Goal: Find specific page/section

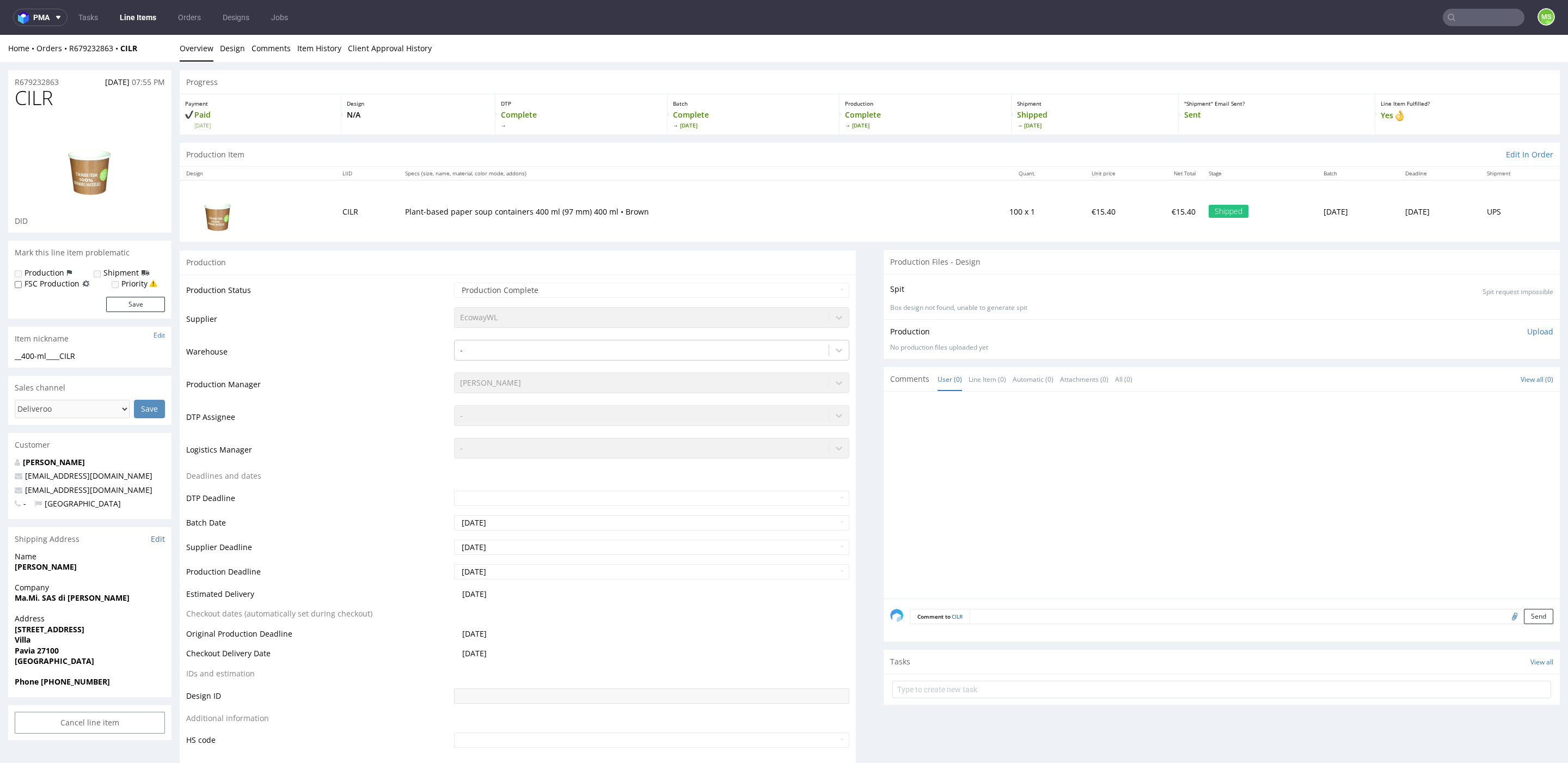
click at [144, 22] on link "Line Items" at bounding box center [138, 17] width 50 height 17
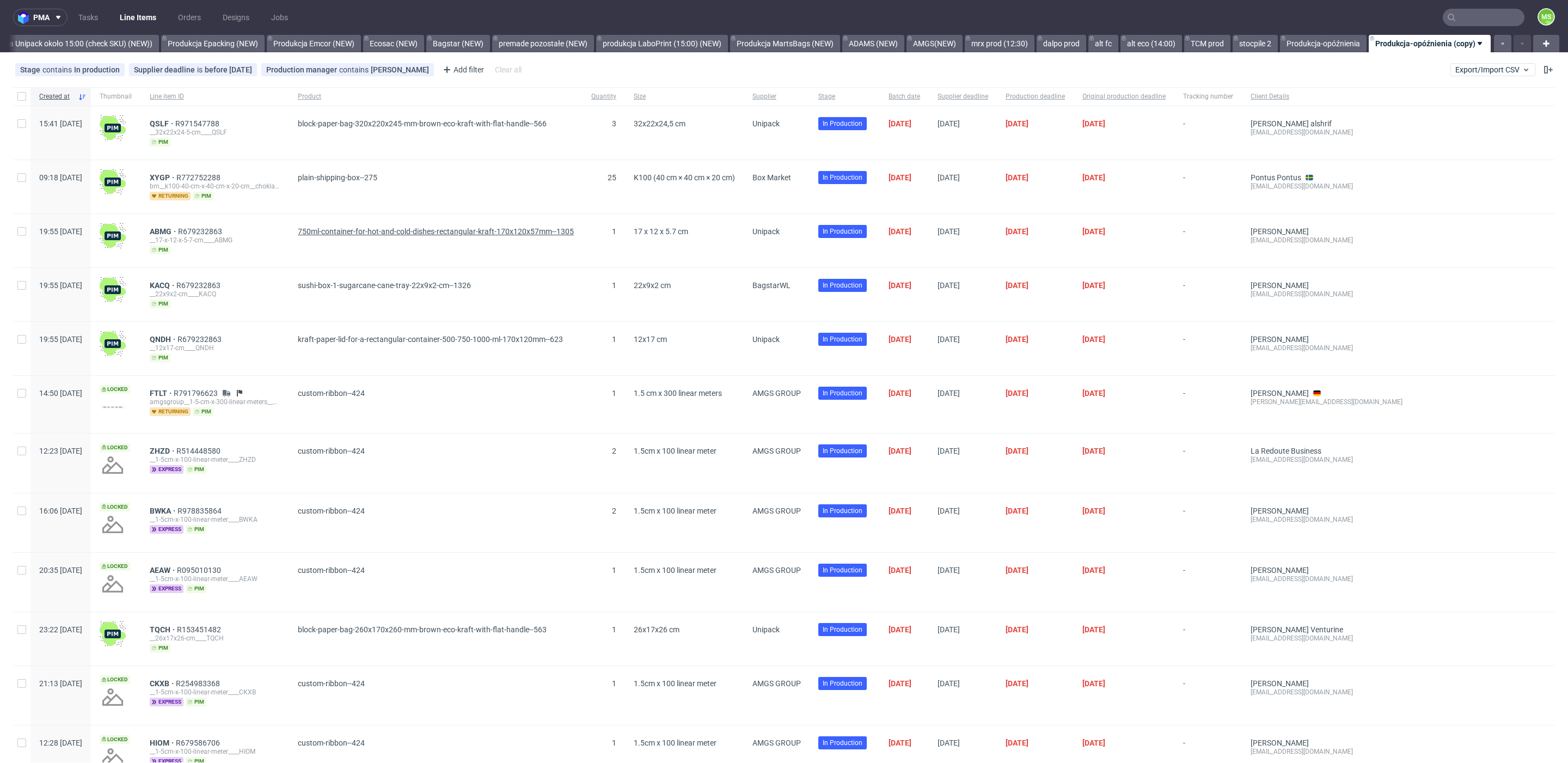
scroll to position [8, 0]
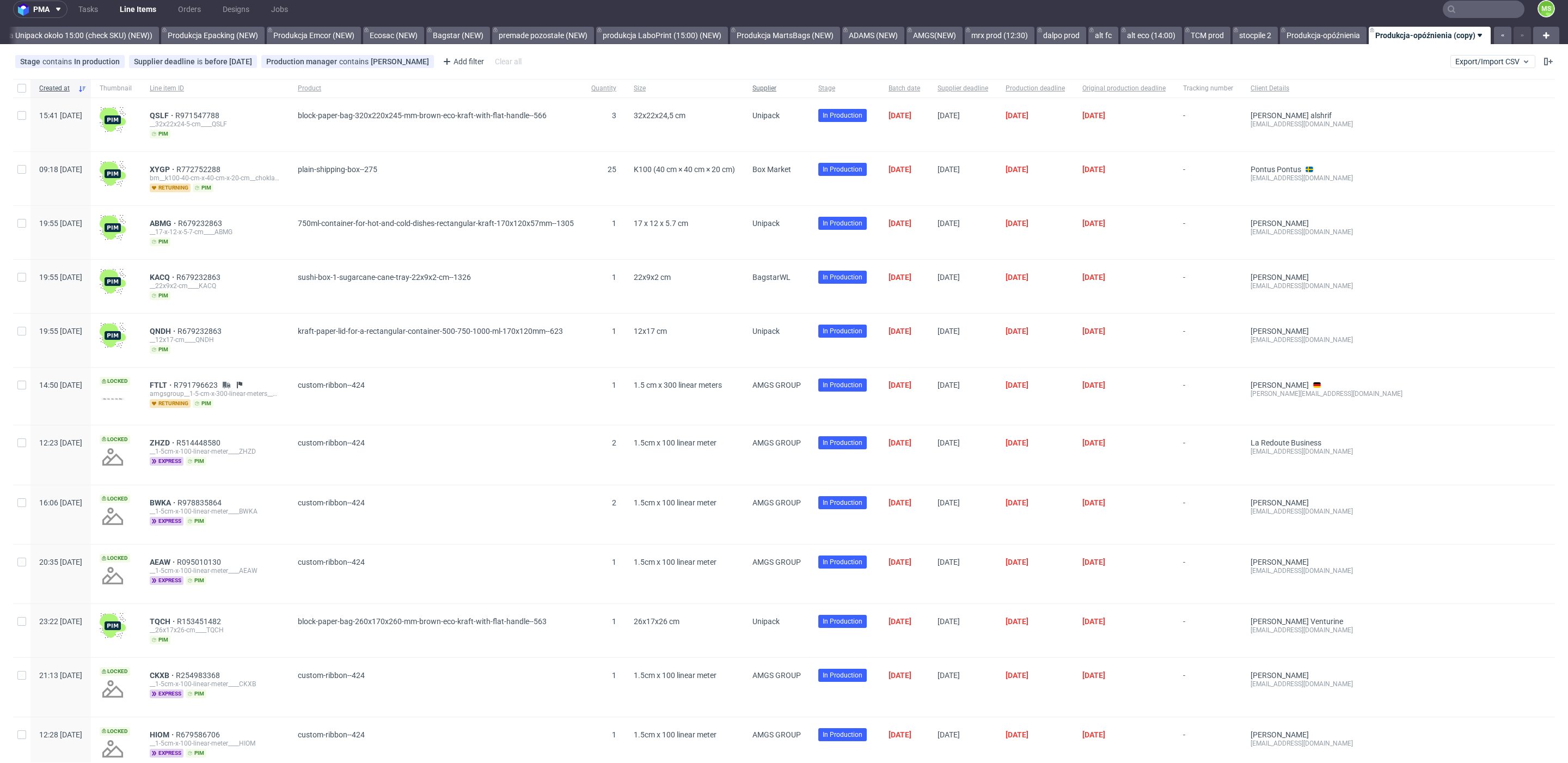
click at [798, 94] on div "Supplier" at bounding box center [777, 88] width 66 height 18
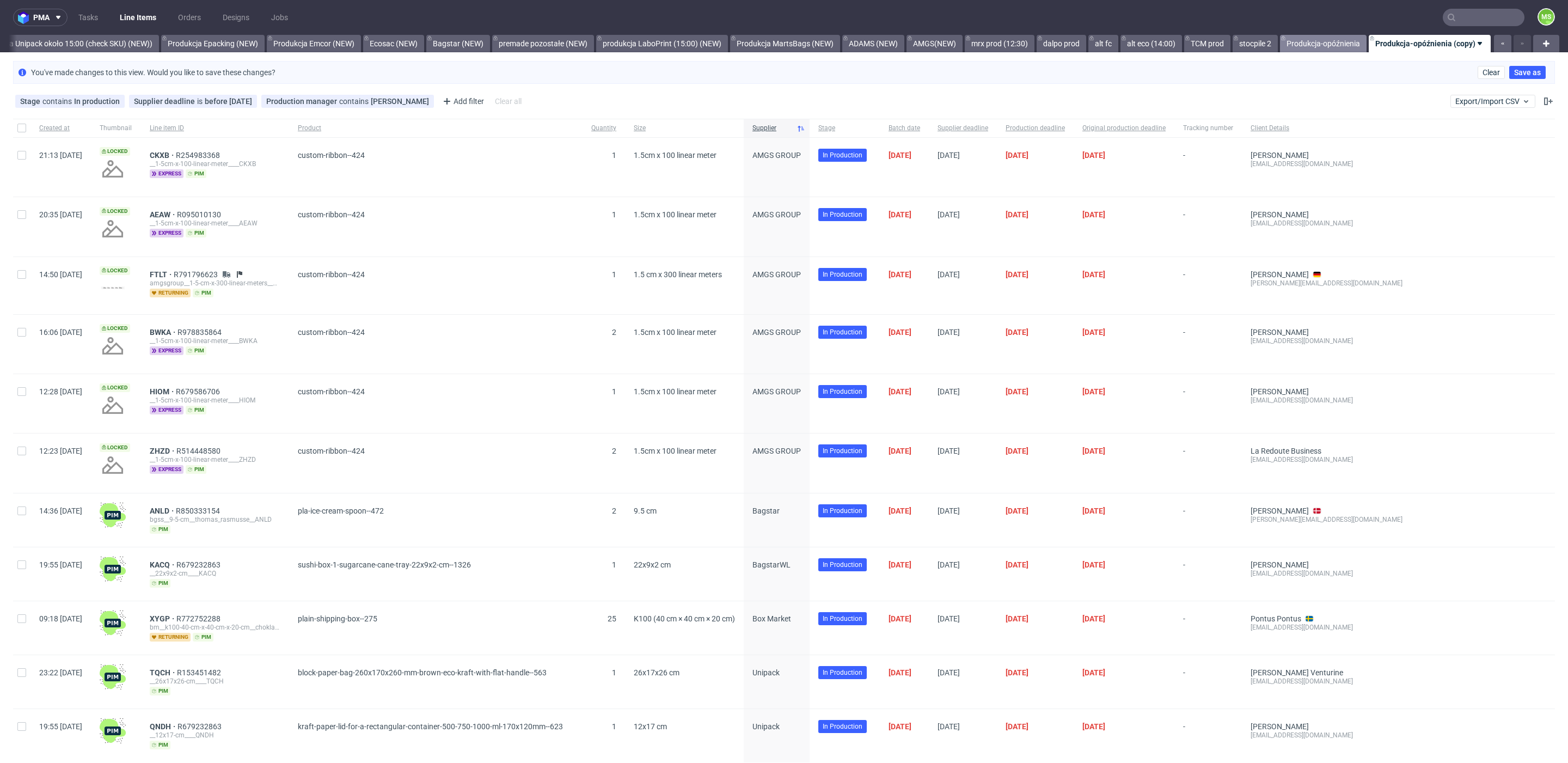
click at [1318, 42] on link "Produkcja-opóźnienia" at bounding box center [1323, 43] width 87 height 17
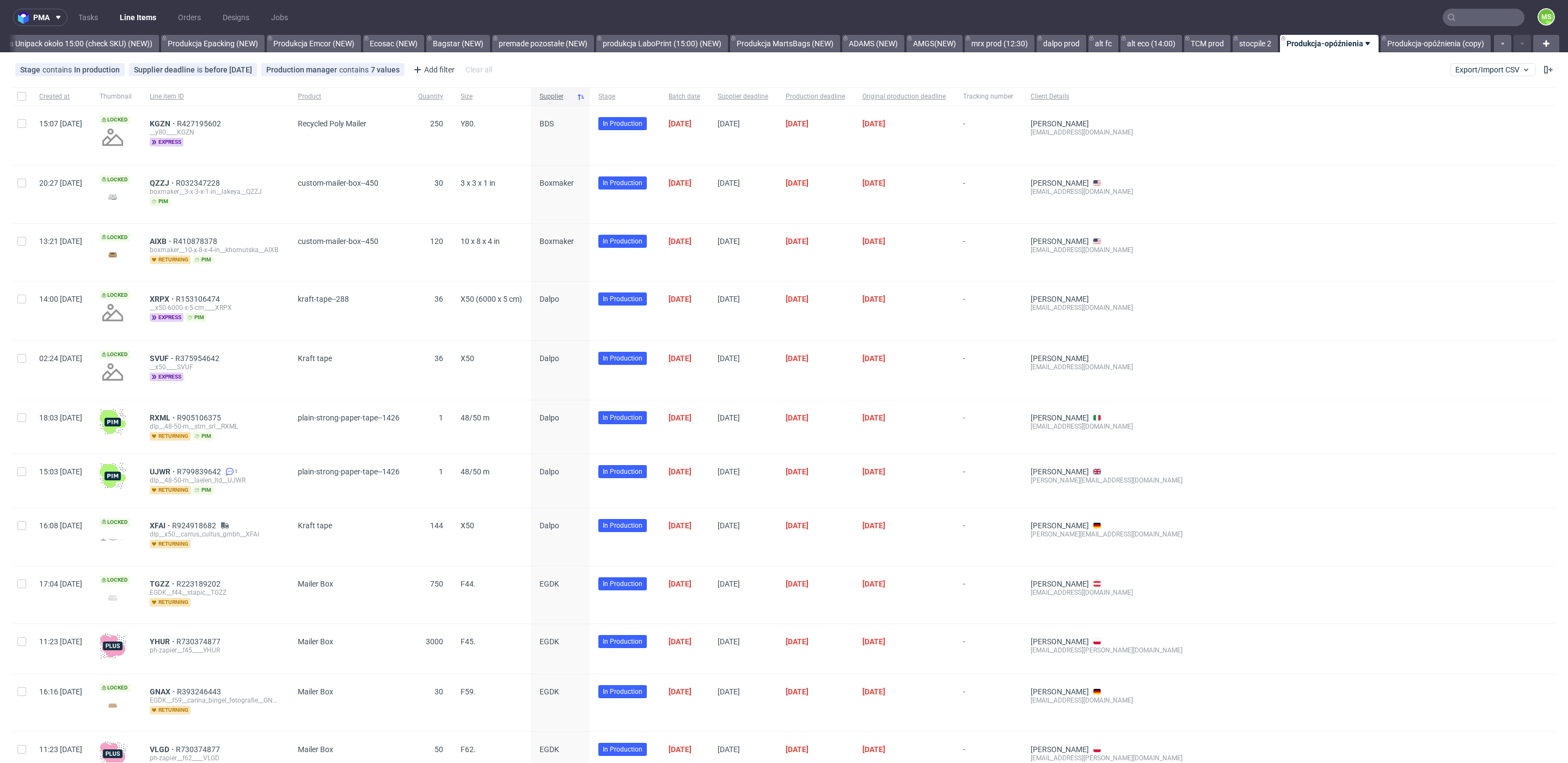
click at [572, 98] on span "Supplier" at bounding box center [555, 96] width 32 height 9
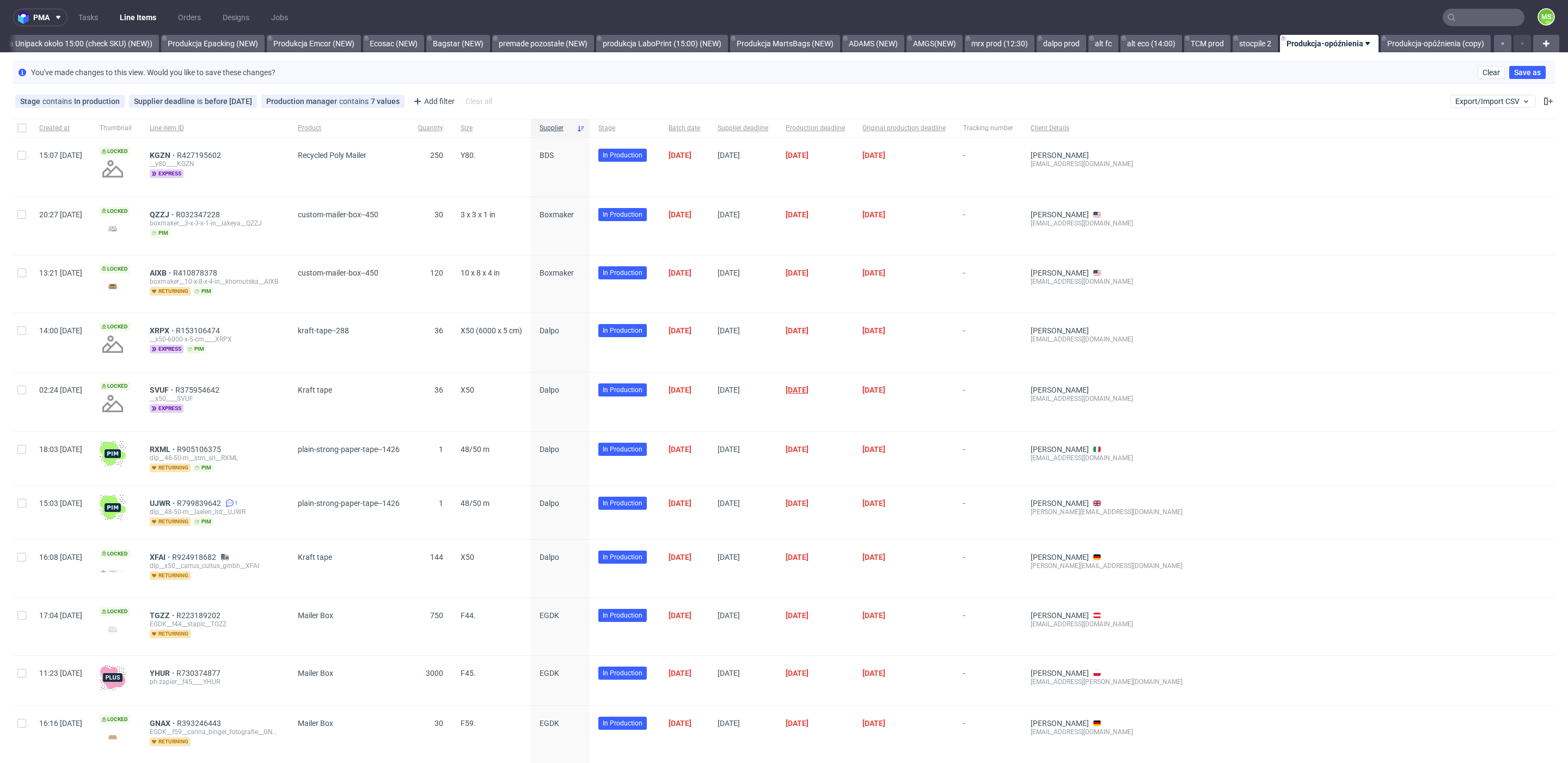
scroll to position [0, 2222]
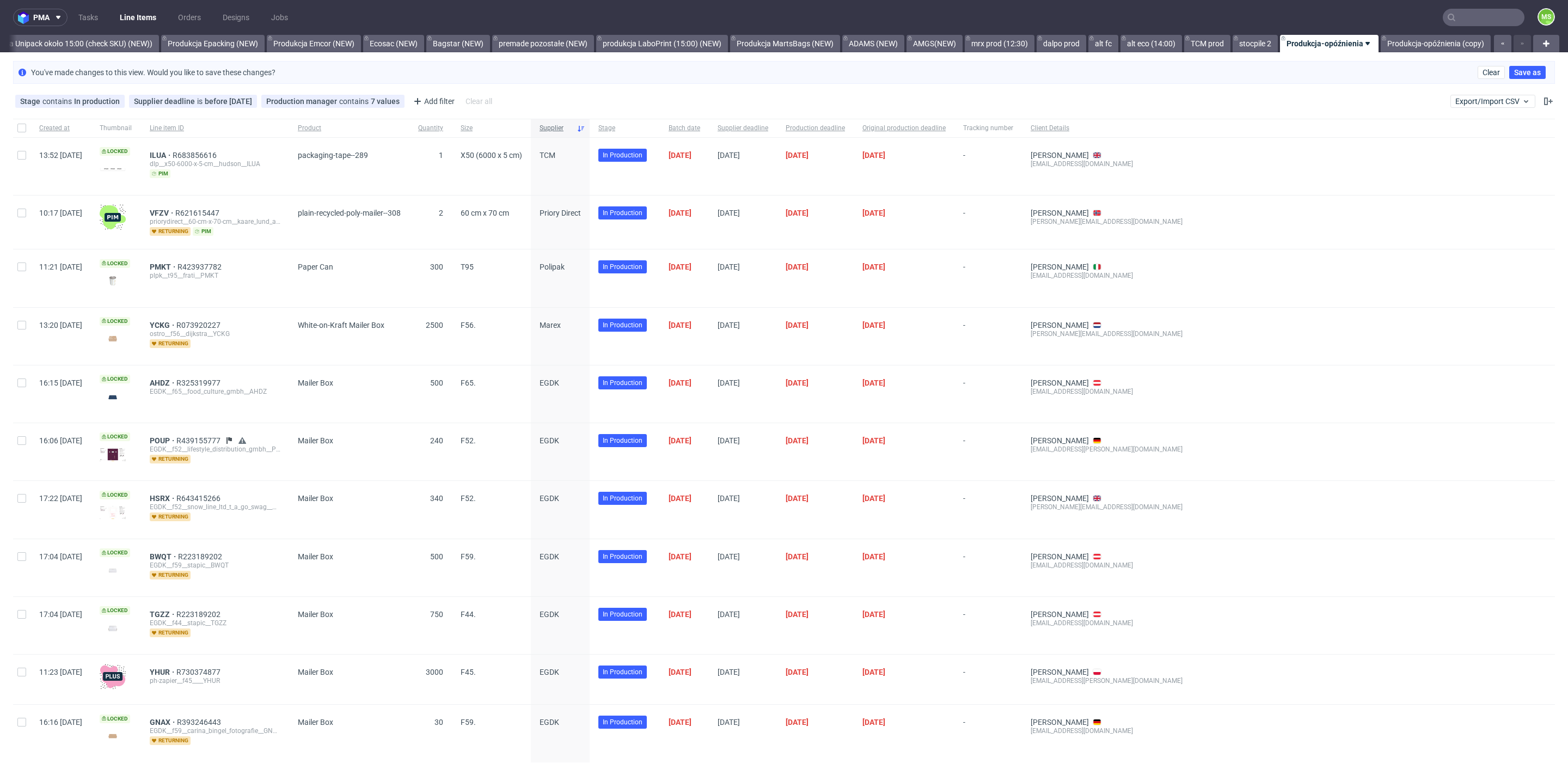
click at [572, 127] on span "Supplier" at bounding box center [555, 127] width 32 height 9
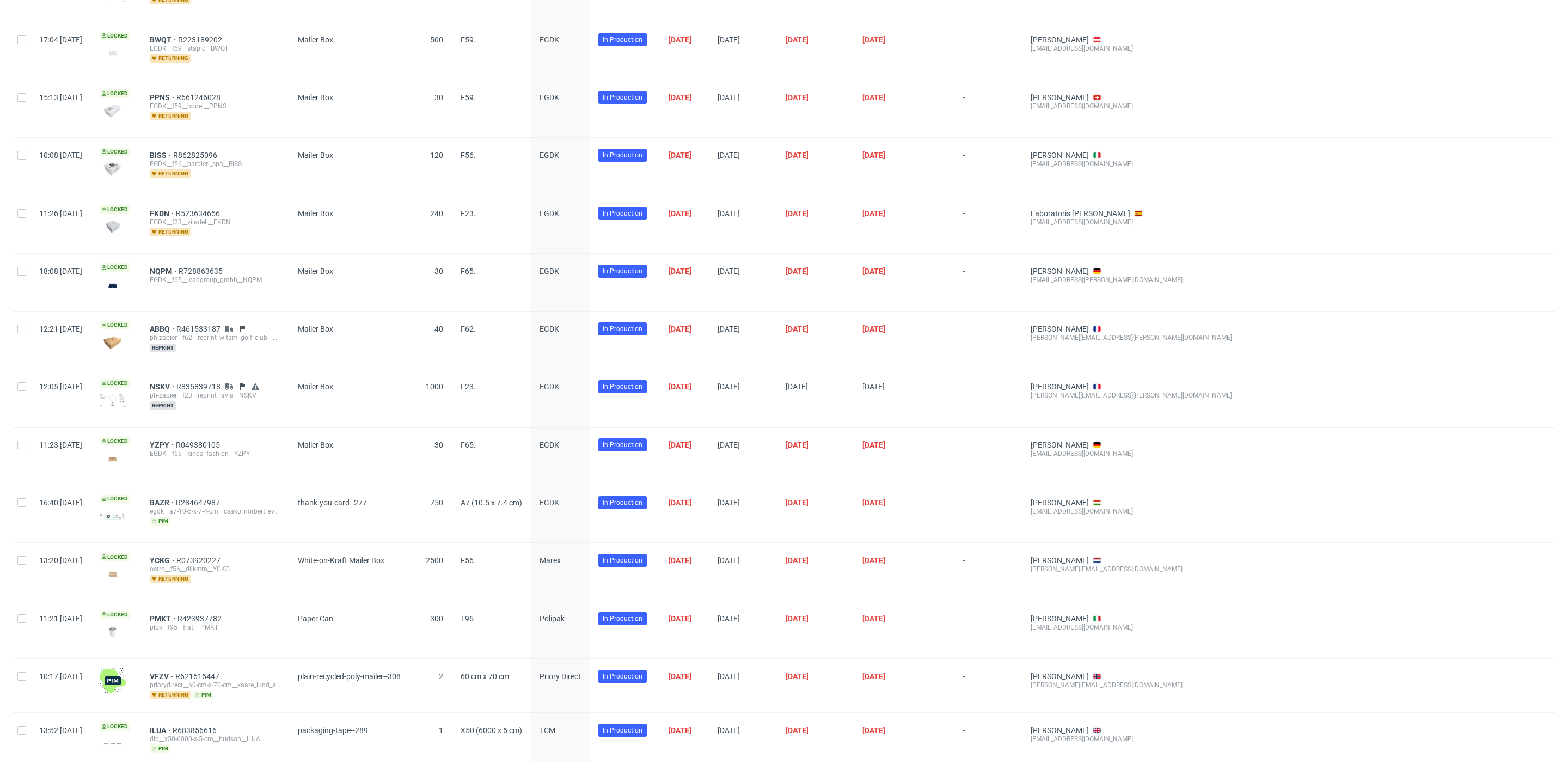
scroll to position [1936, 0]
